Goal: Task Accomplishment & Management: Manage account settings

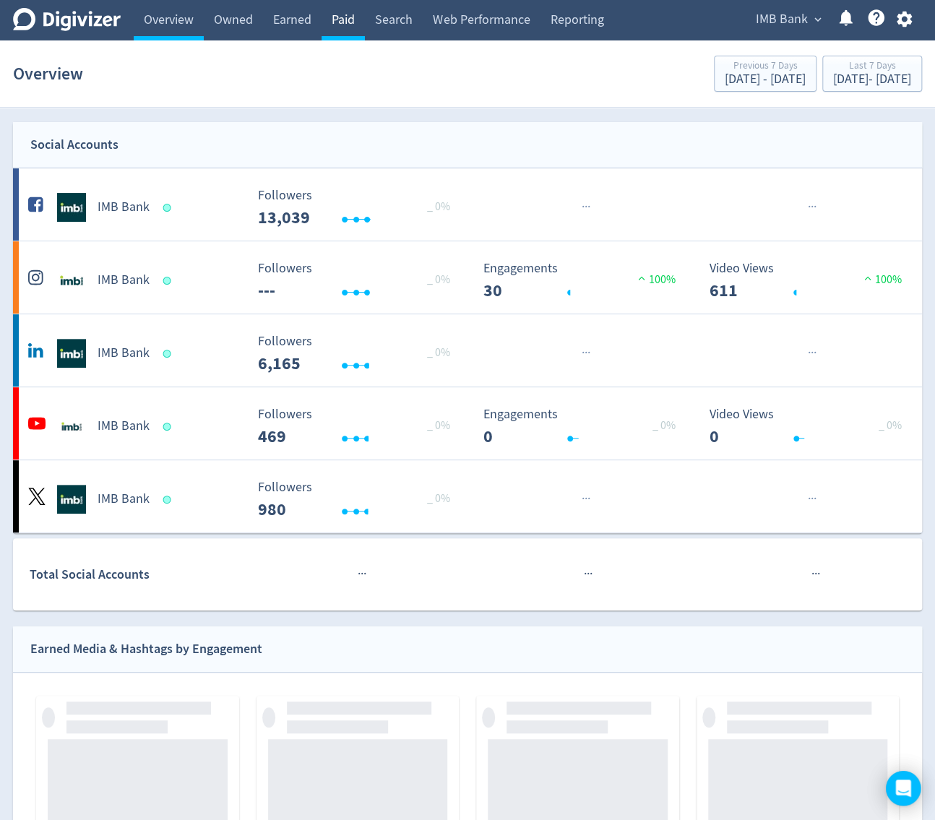
click at [348, 33] on link "Paid" at bounding box center [343, 20] width 43 height 40
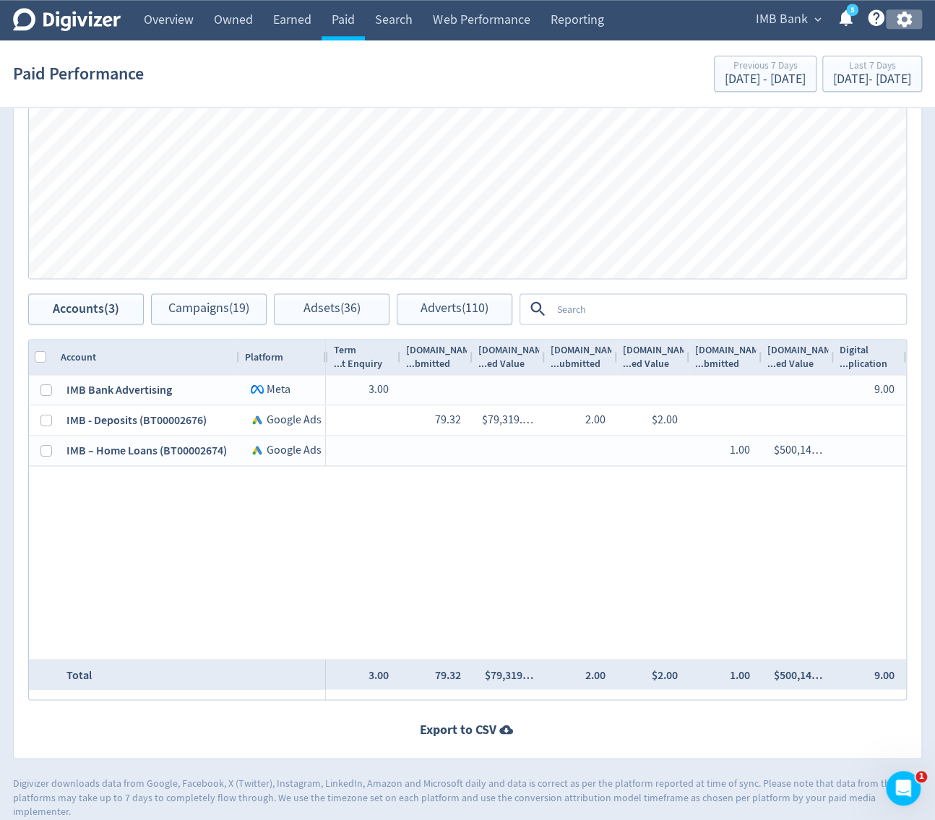
drag, startPoint x: 897, startPoint y: 16, endPoint x: 895, endPoint y: 23, distance: 7.5
click at [897, 16] on icon "button" at bounding box center [903, 20] width 15 height 16
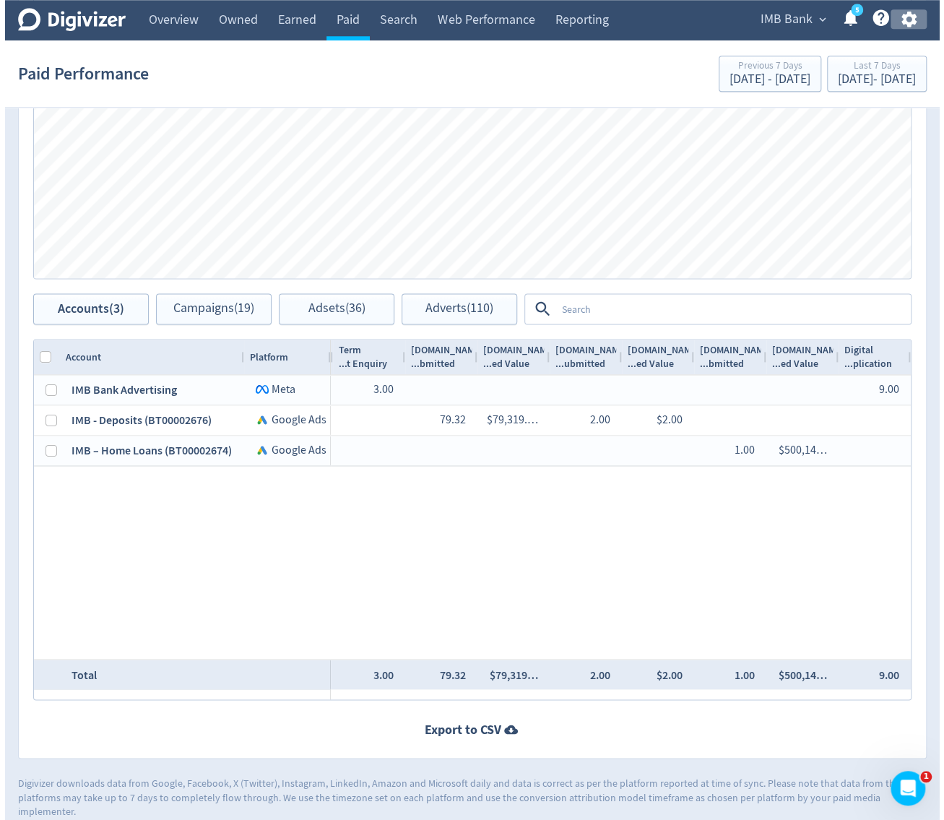
scroll to position [0, 2671]
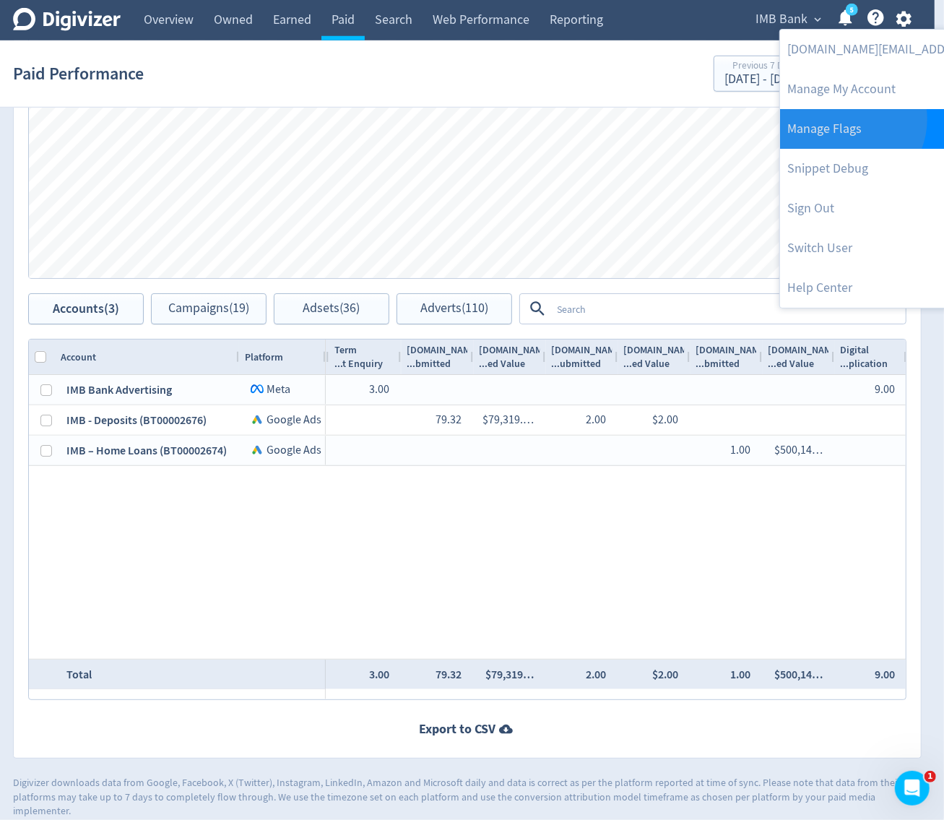
click at [845, 119] on link "Manage Flags" at bounding box center [927, 129] width 295 height 40
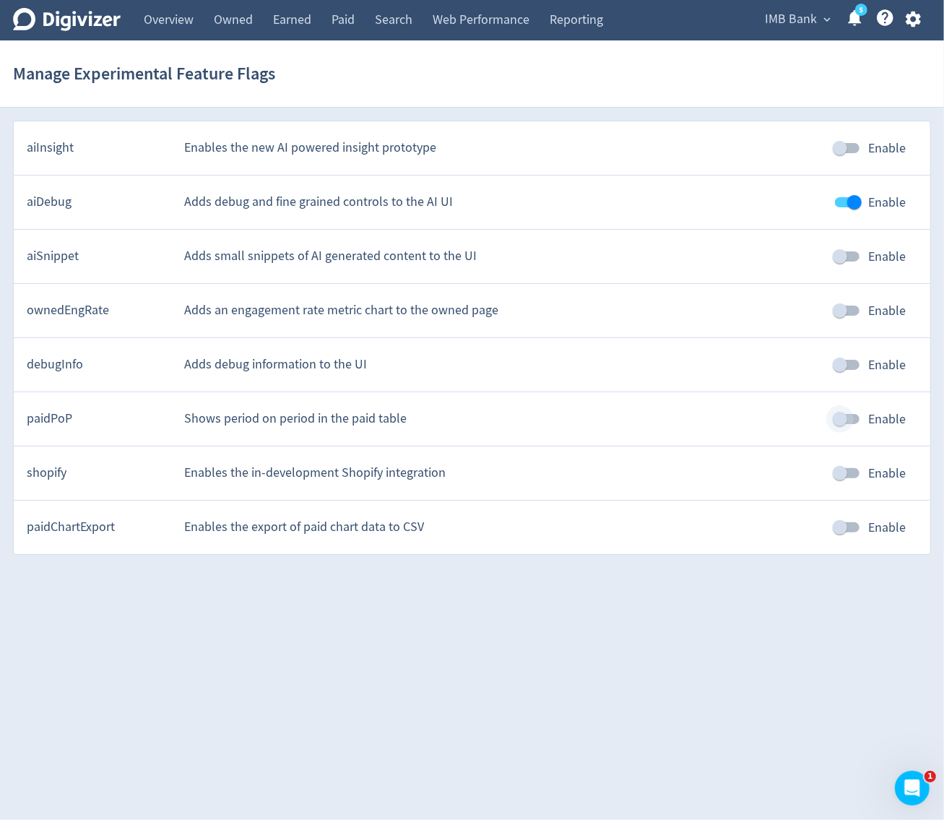
click at [828, 416] on input "Enable" at bounding box center [840, 418] width 82 height 27
checkbox input "true"
click at [365, 40] on section "Manage Experimental Feature Flags" at bounding box center [472, 73] width 944 height 67
click at [354, 36] on link "Paid" at bounding box center [343, 20] width 43 height 40
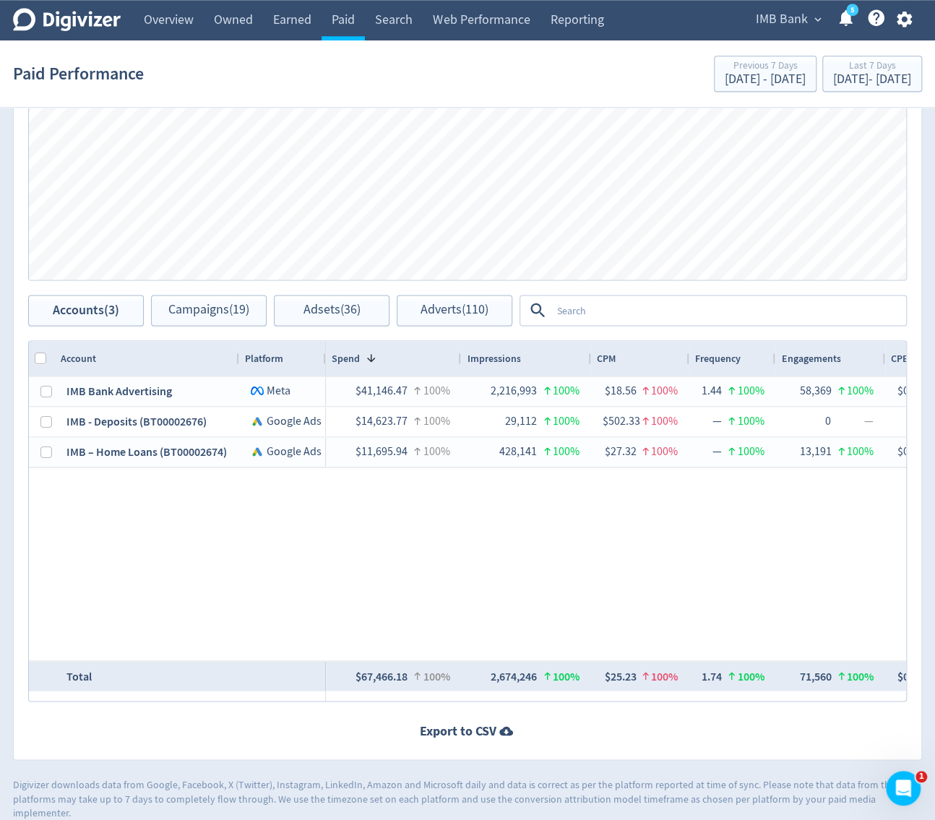
scroll to position [692, 0]
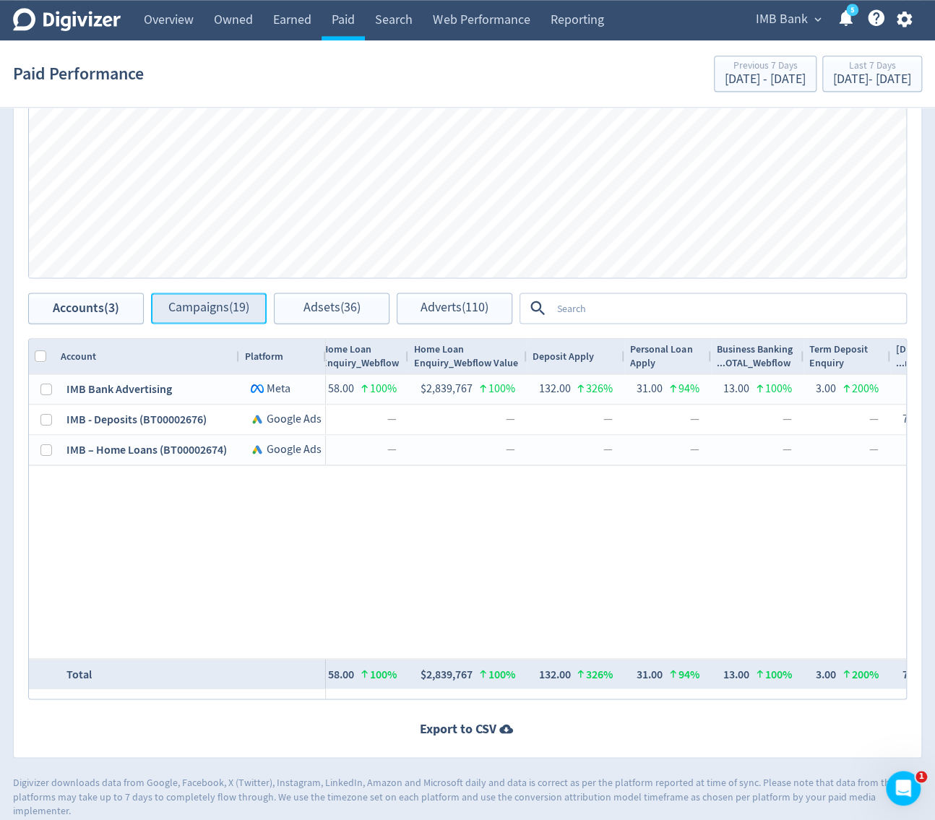
click at [258, 319] on button "Campaigns (19)" at bounding box center [209, 308] width 116 height 31
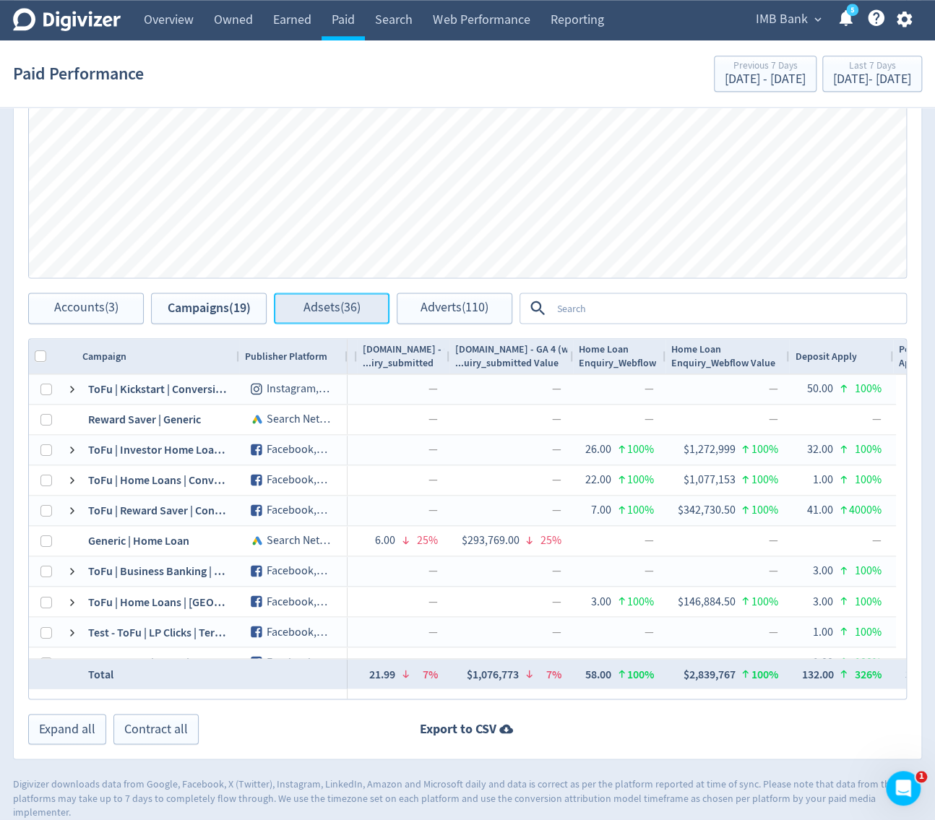
click at [357, 323] on button "Adsets (36)" at bounding box center [332, 308] width 116 height 31
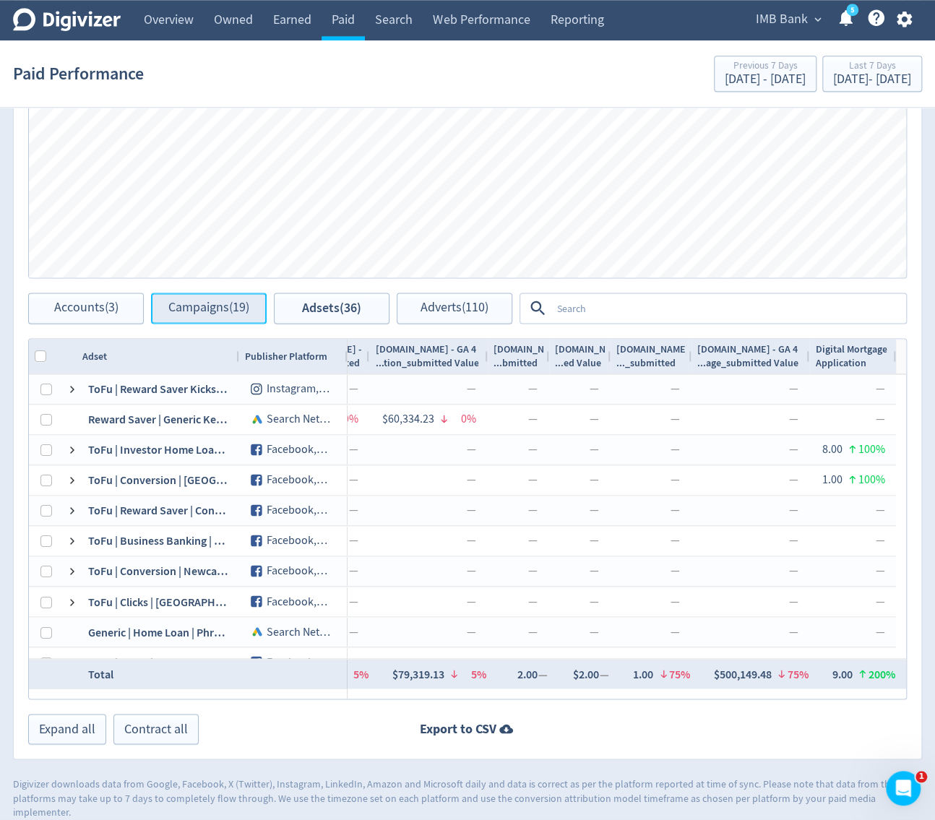
click at [180, 311] on span "Campaigns (19)" at bounding box center [208, 308] width 81 height 14
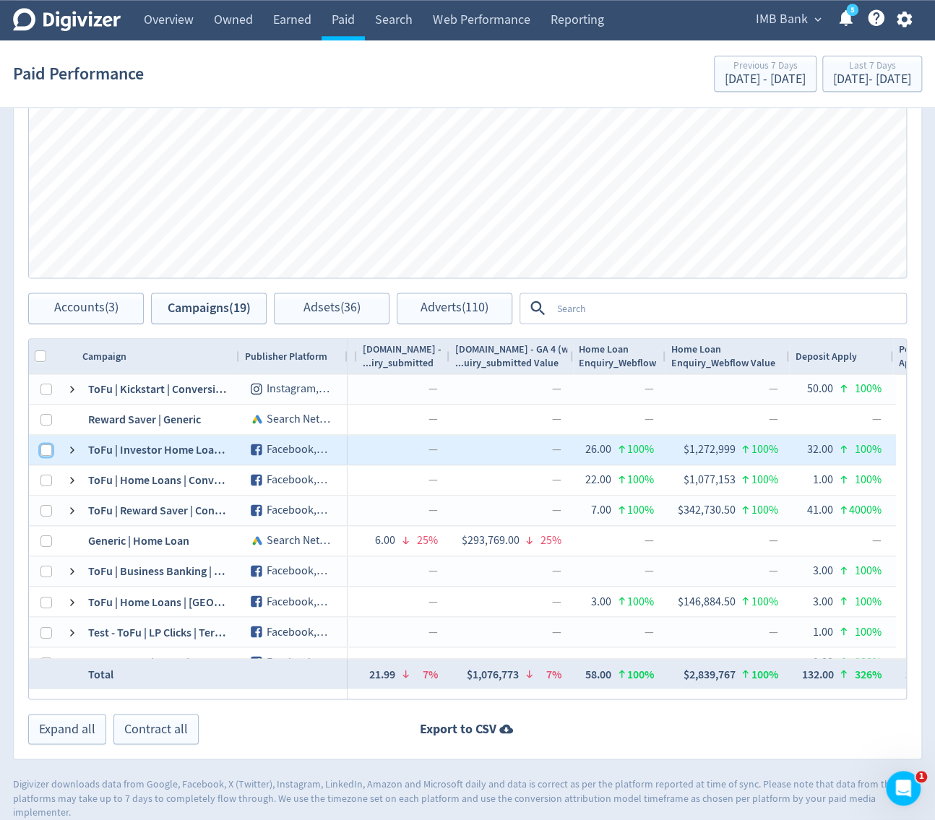
click at [43, 449] on input "Press Space to toggle row selection (unchecked)" at bounding box center [46, 450] width 12 height 12
checkbox input "true"
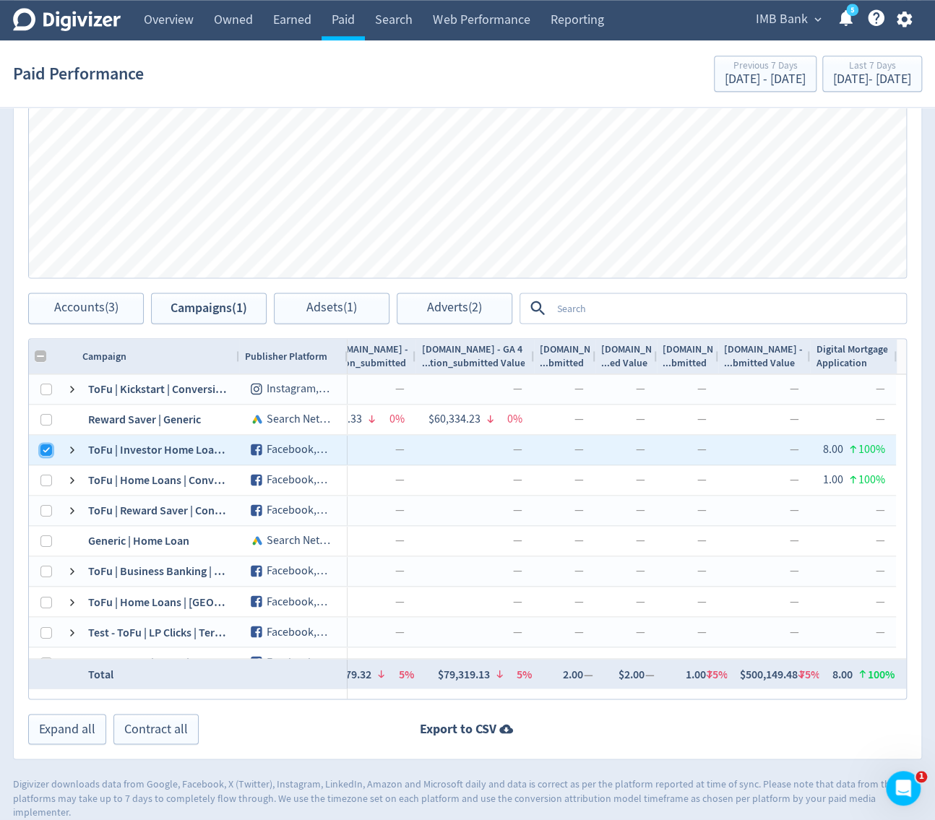
checkbox input "false"
